Goal: Navigation & Orientation: Find specific page/section

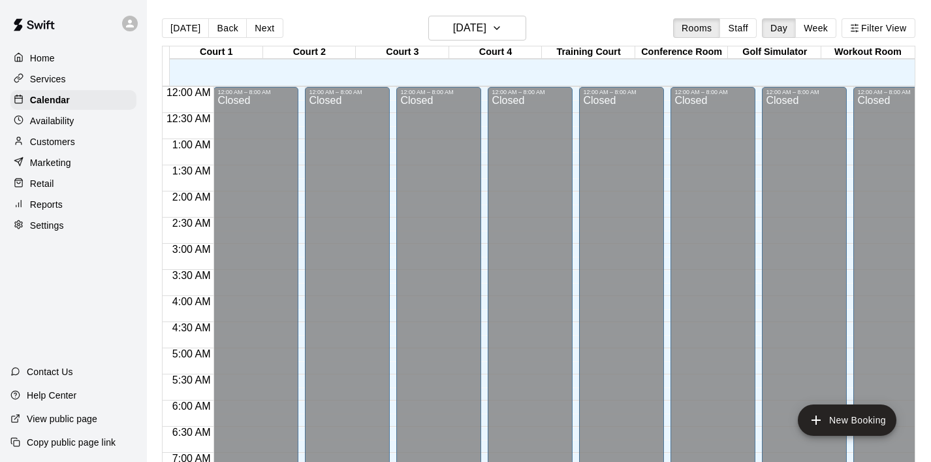
scroll to position [555, 0]
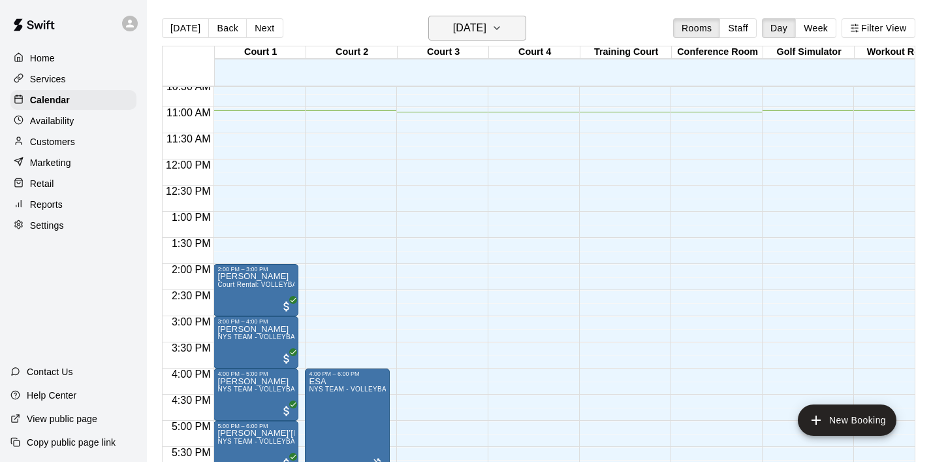
click at [502, 29] on icon "button" at bounding box center [497, 28] width 10 height 16
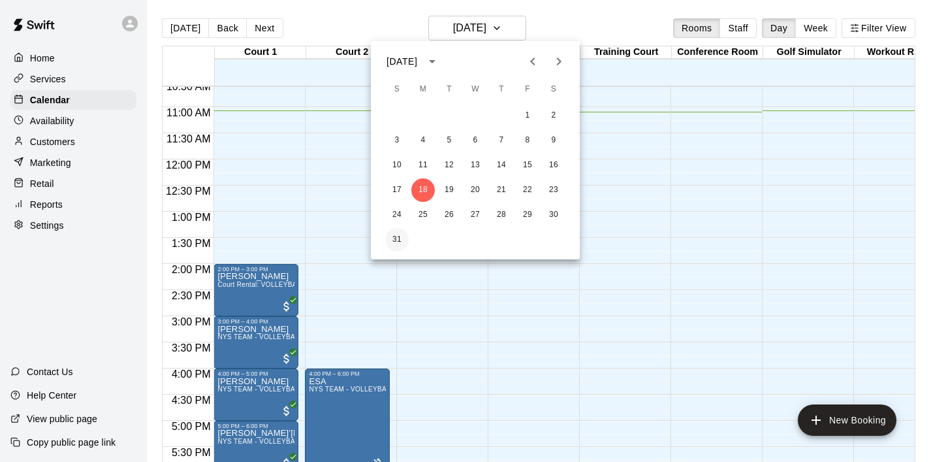
click at [398, 236] on button "31" at bounding box center [397, 240] width 24 height 24
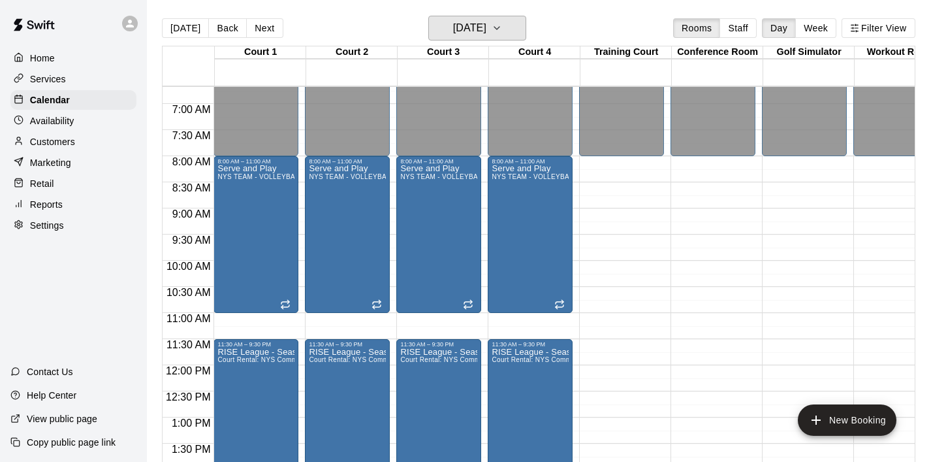
scroll to position [341, 0]
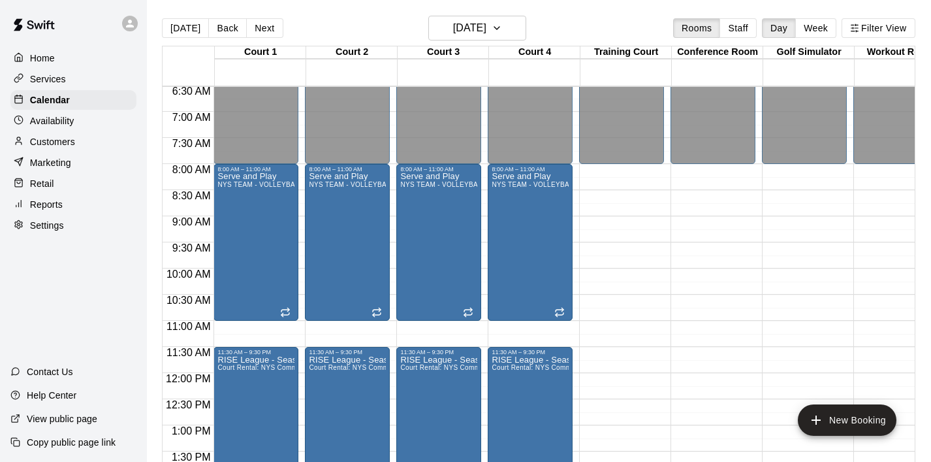
click at [696, 261] on div "12:00 AM – 8:00 AM Closed 10:00 PM – 11:59 PM Closed" at bounding box center [713, 373] width 85 height 1254
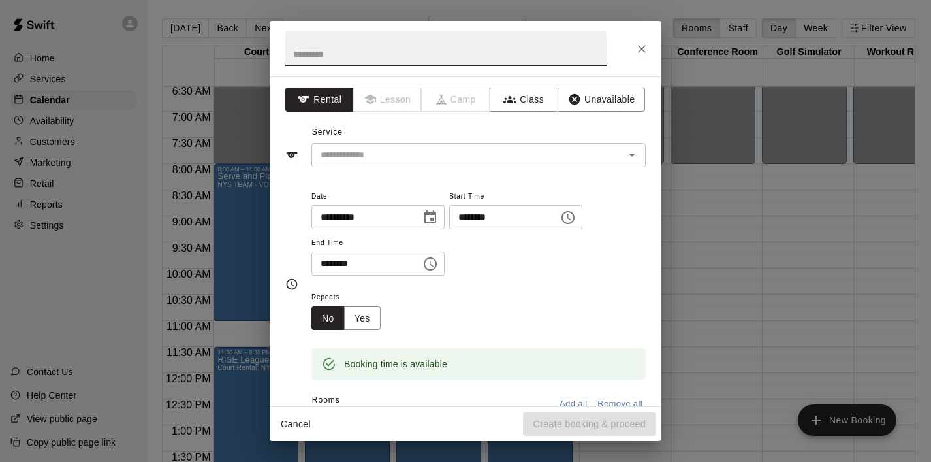
click at [645, 48] on icon "Close" at bounding box center [642, 48] width 13 height 13
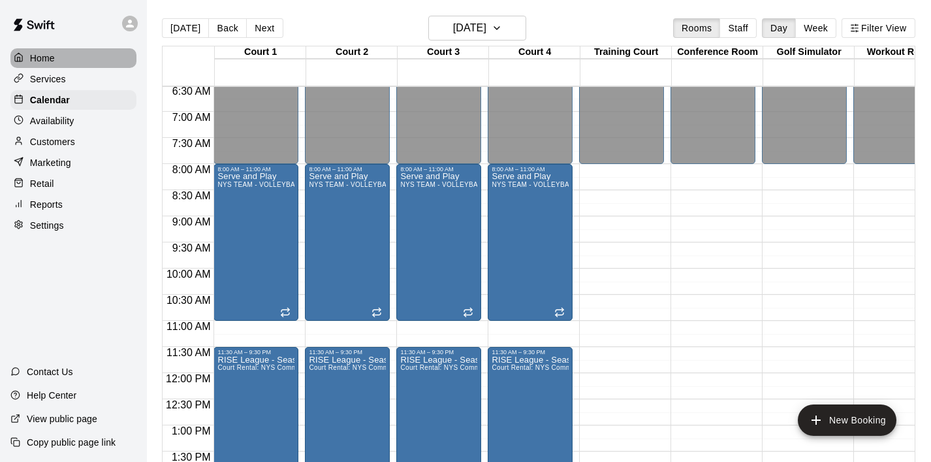
click at [57, 54] on div "Home" at bounding box center [73, 58] width 126 height 20
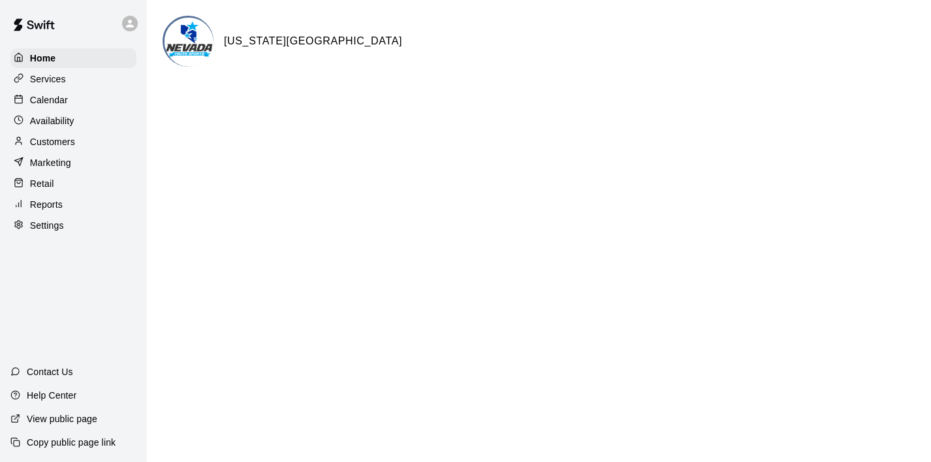
click at [73, 77] on div "Services" at bounding box center [73, 79] width 126 height 20
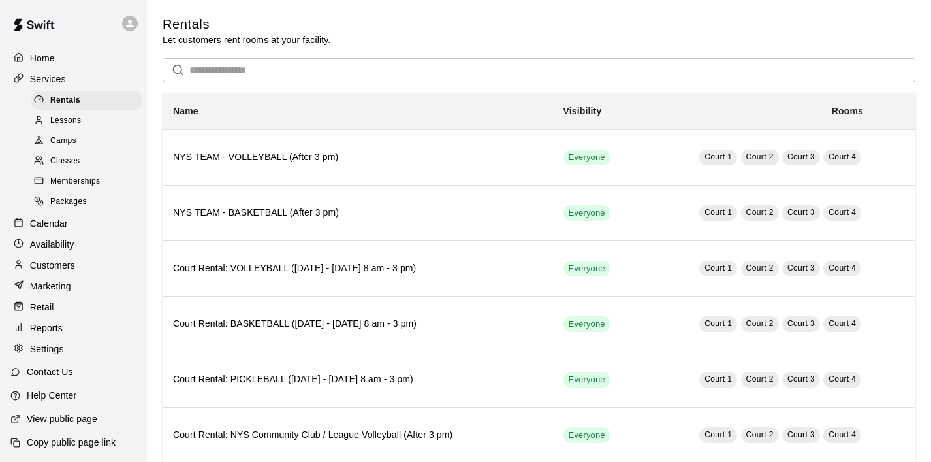
click at [50, 52] on p "Home" at bounding box center [42, 58] width 25 height 13
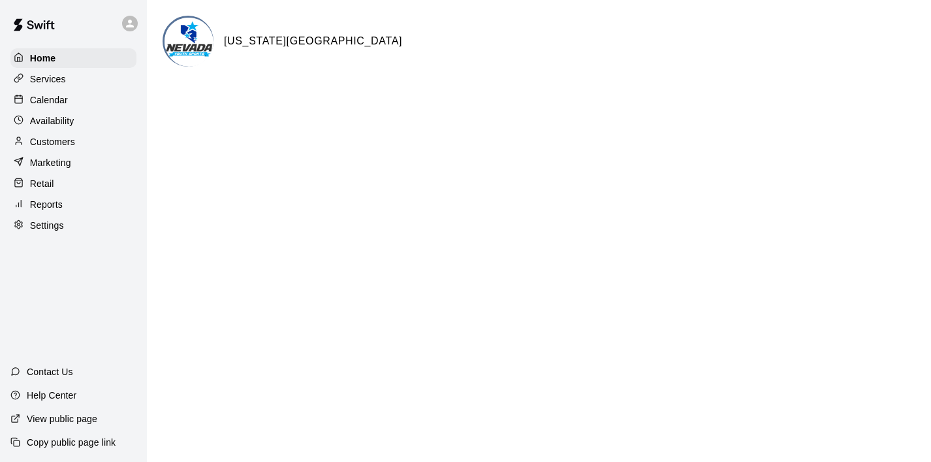
click at [59, 98] on p "Calendar" at bounding box center [49, 99] width 38 height 13
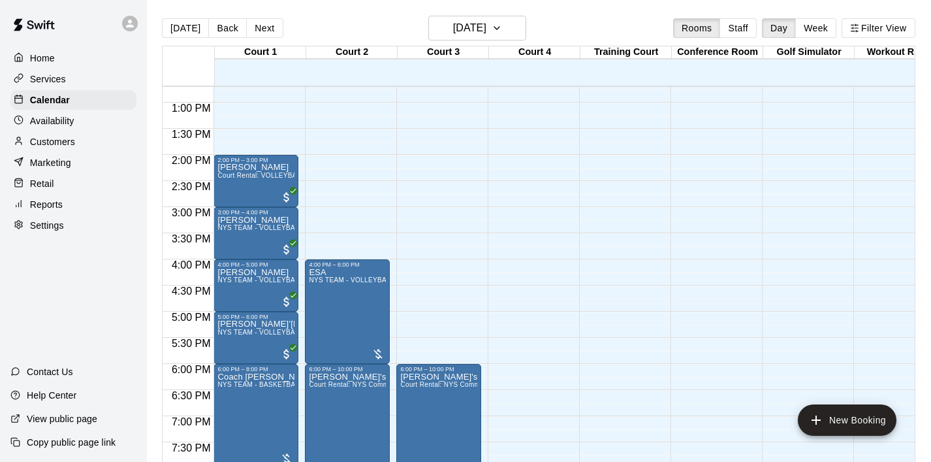
scroll to position [700, 0]
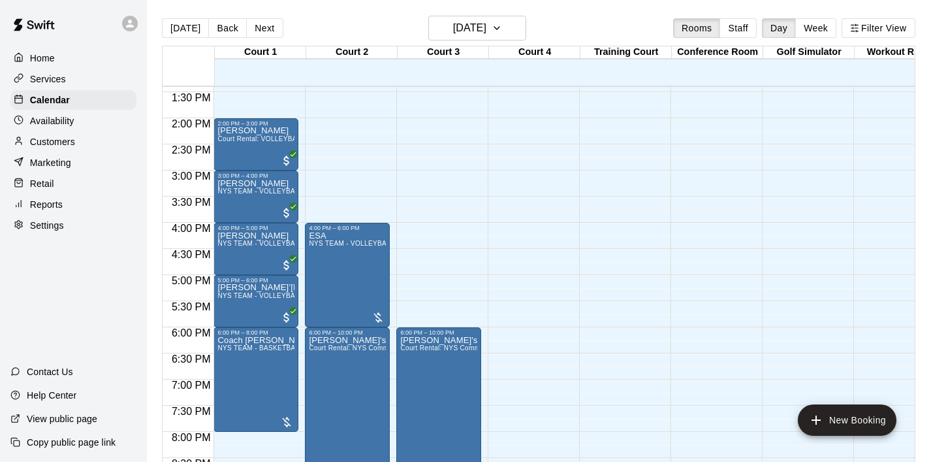
click at [75, 51] on div "Home" at bounding box center [73, 58] width 126 height 20
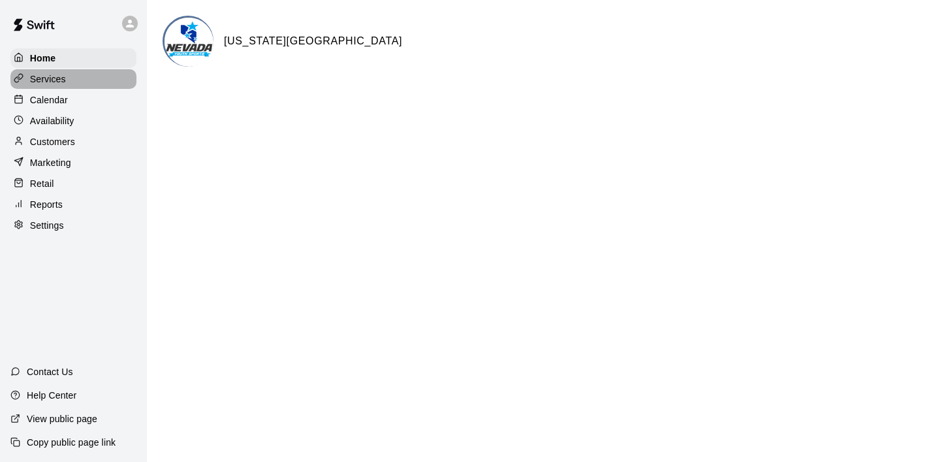
click at [81, 84] on div "Services" at bounding box center [73, 79] width 126 height 20
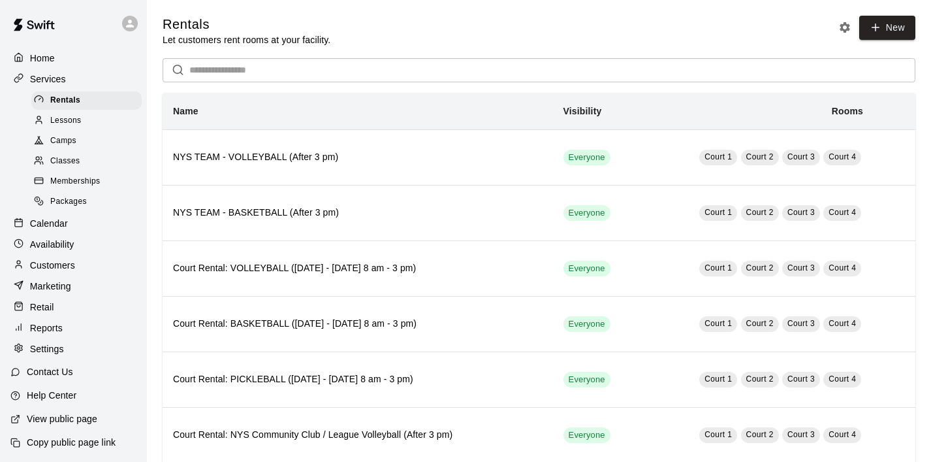
click at [51, 57] on p "Home" at bounding box center [42, 58] width 25 height 13
